Goal: Task Accomplishment & Management: Manage account settings

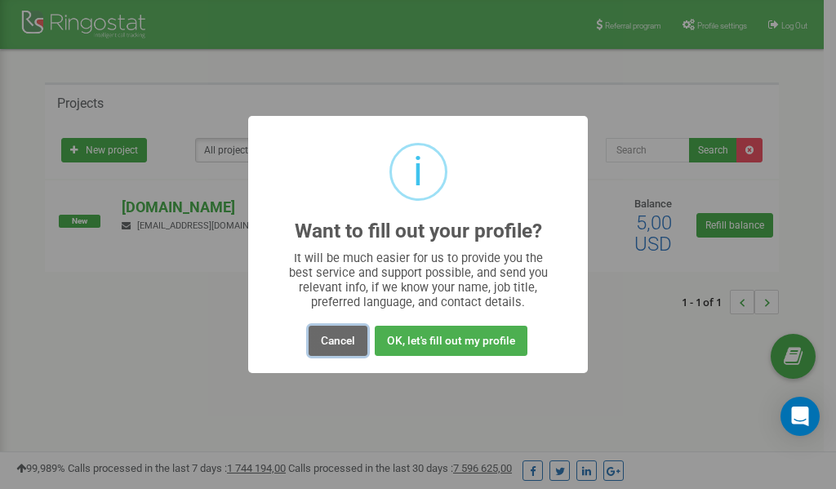
click at [337, 342] on button "Cancel" at bounding box center [338, 341] width 59 height 30
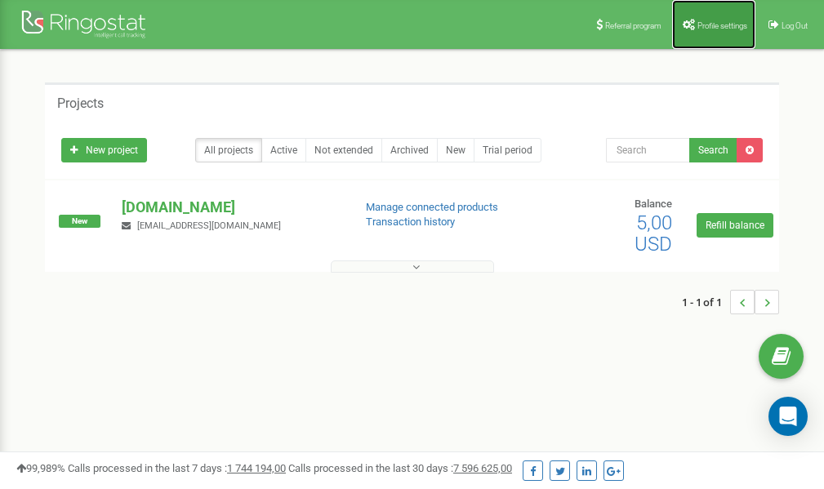
click at [709, 29] on span "Profile settings" at bounding box center [722, 25] width 50 height 9
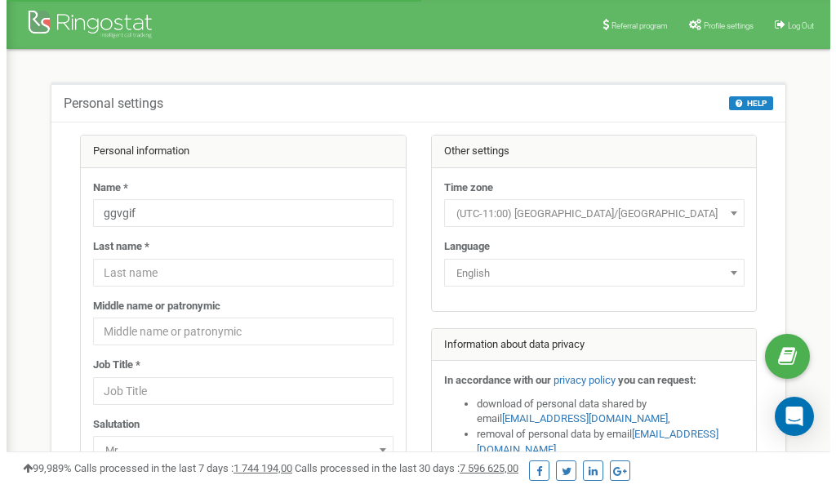
scroll to position [82, 0]
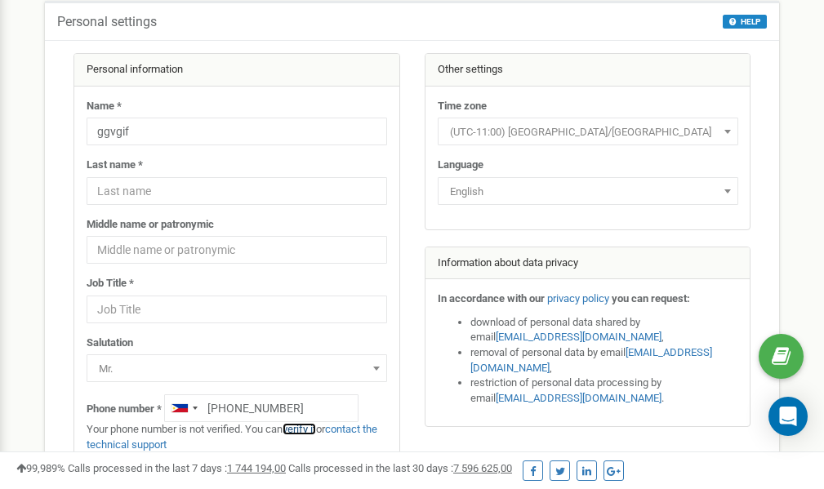
click at [307, 431] on link "verify it" at bounding box center [298, 429] width 33 height 12
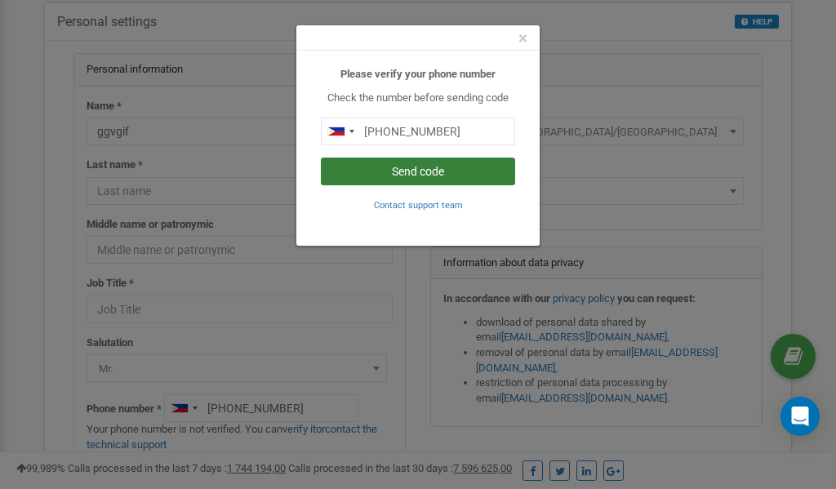
click at [402, 174] on button "Send code" at bounding box center [418, 172] width 194 height 28
